Goal: Task Accomplishment & Management: Manage account settings

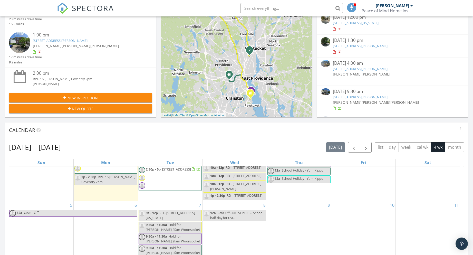
scroll to position [66, 0]
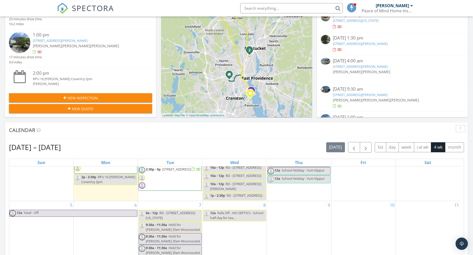
click at [191, 148] on div "[DATE] – [DATE] [DATE] list day week cal wk 4 wk month" at bounding box center [236, 147] width 455 height 11
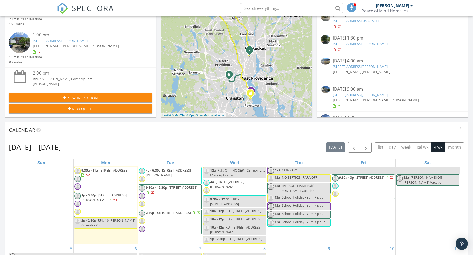
scroll to position [0, 0]
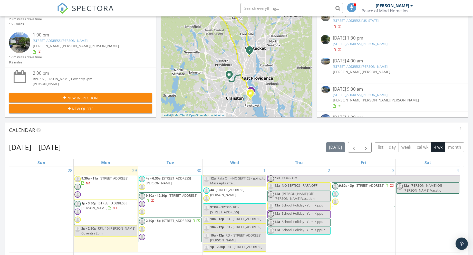
click at [144, 148] on div "[DATE] – [DATE] [DATE] list day week cal wk 4 wk month" at bounding box center [236, 147] width 455 height 11
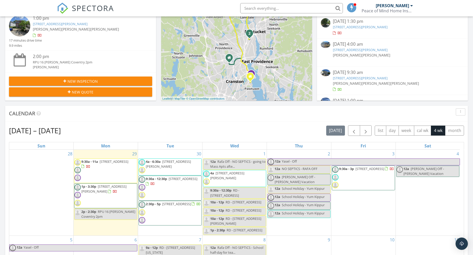
scroll to position [129, 0]
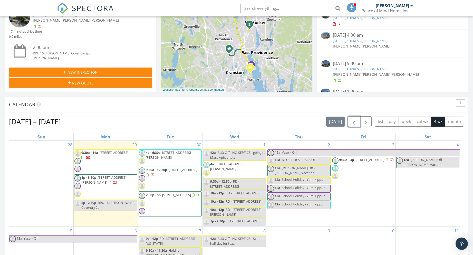
click at [355, 123] on span "button" at bounding box center [354, 122] width 6 height 6
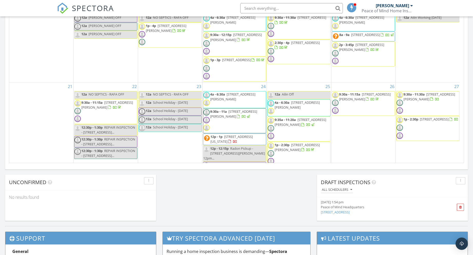
scroll to position [226, 0]
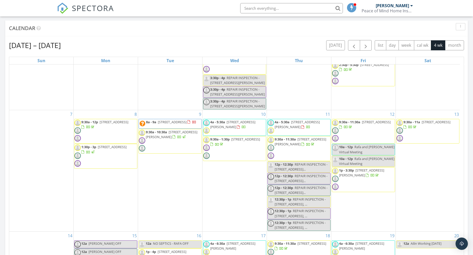
scroll to position [0, 0]
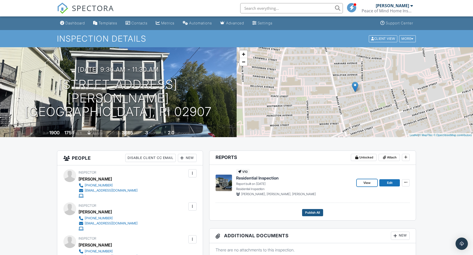
click at [311, 213] on span "Publish All" at bounding box center [312, 212] width 15 height 5
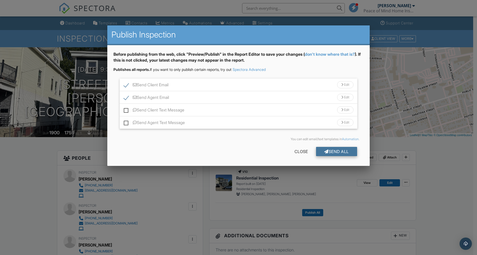
click at [342, 152] on div "Send All" at bounding box center [336, 151] width 41 height 9
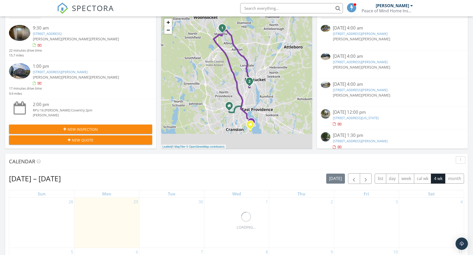
scroll to position [97, 0]
